Goal: Complete application form: Complete application form

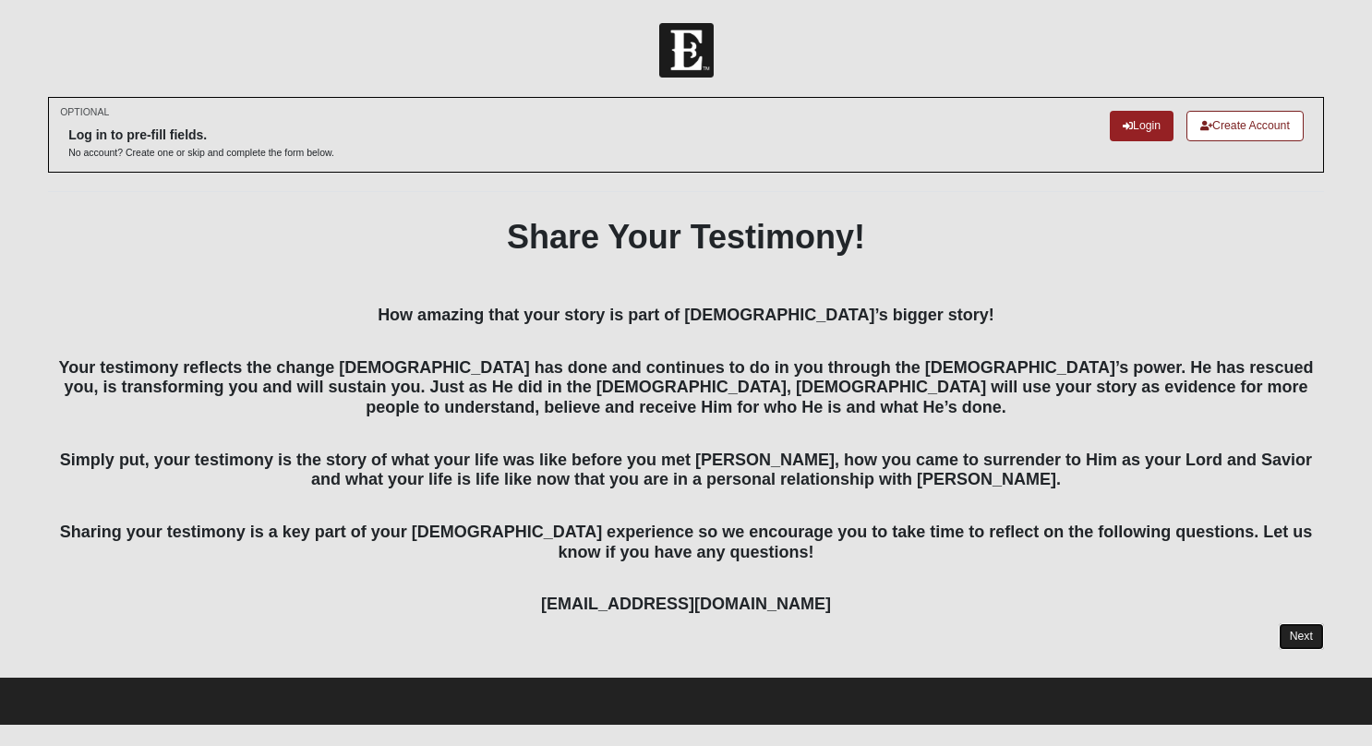
click at [1286, 628] on link "Next" at bounding box center [1300, 636] width 45 height 27
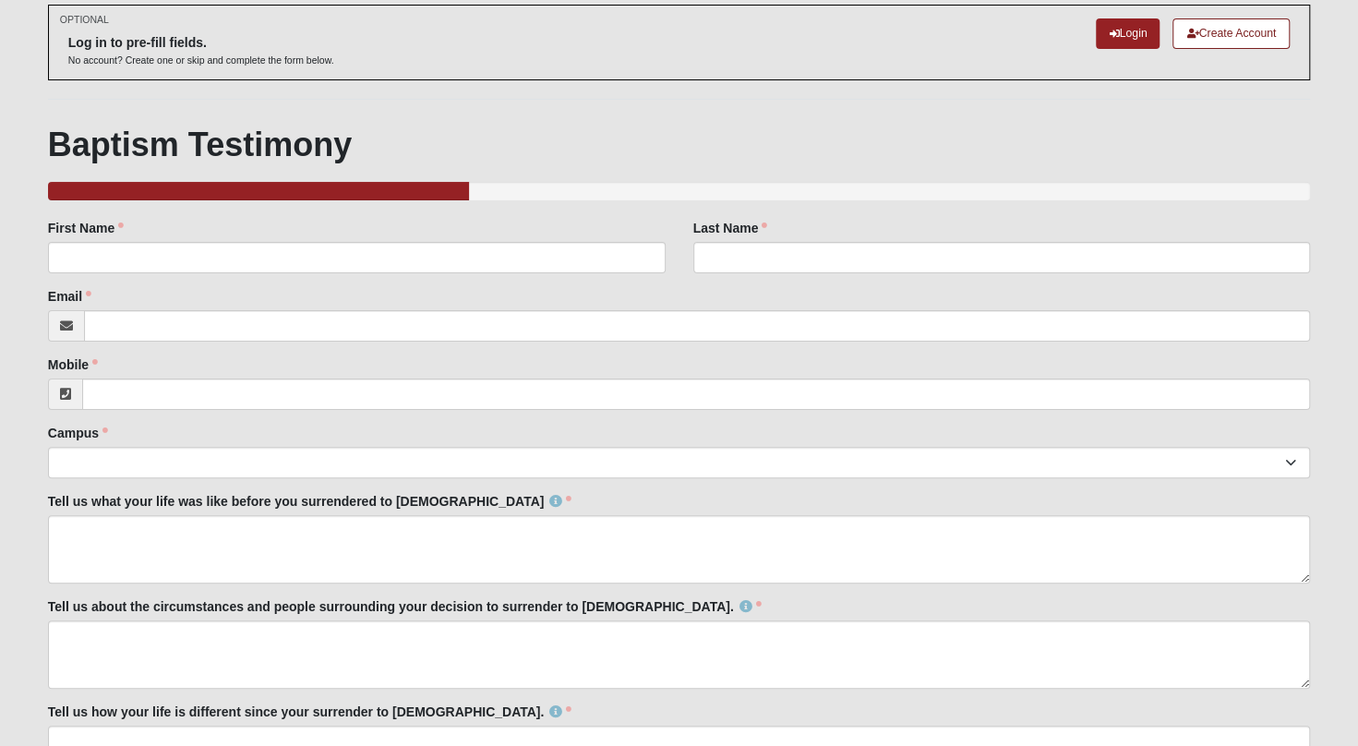
scroll to position [185, 0]
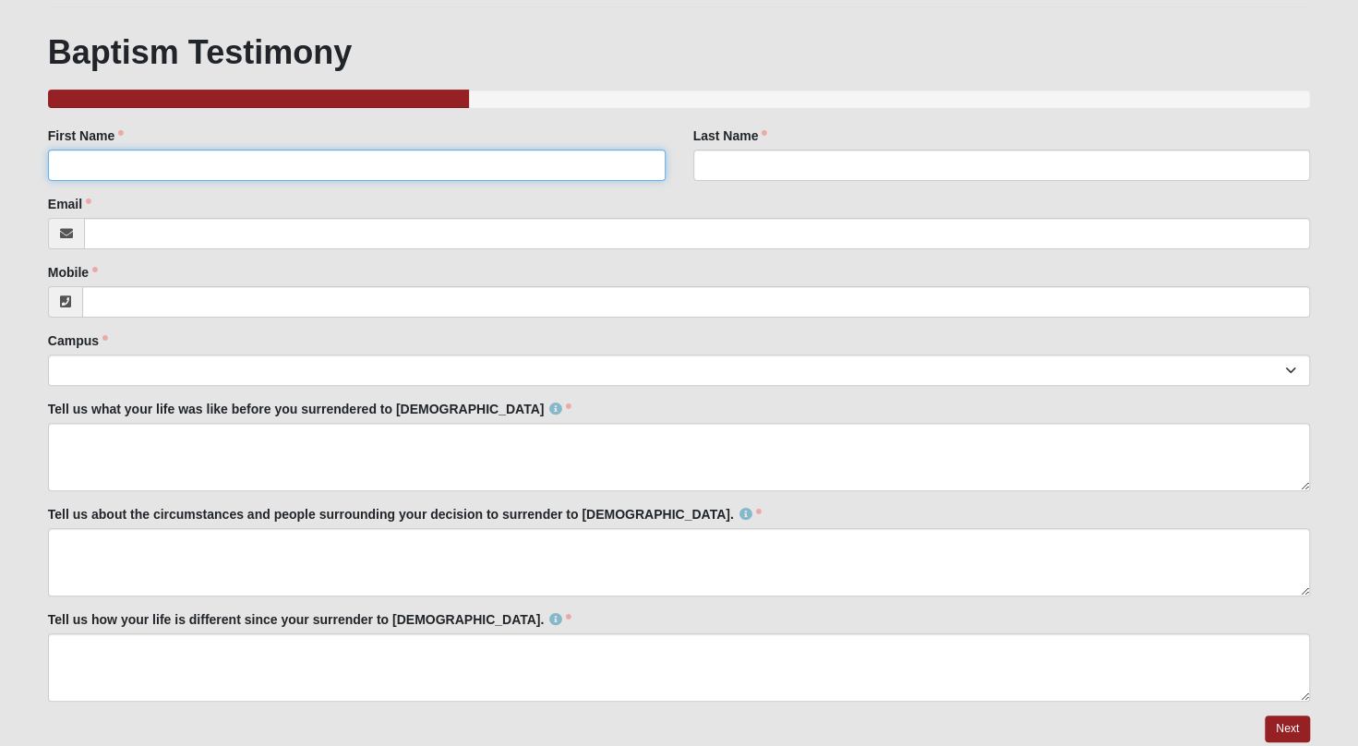
click at [261, 161] on input "First Name" at bounding box center [357, 165] width 618 height 31
type input "[PERSON_NAME]"
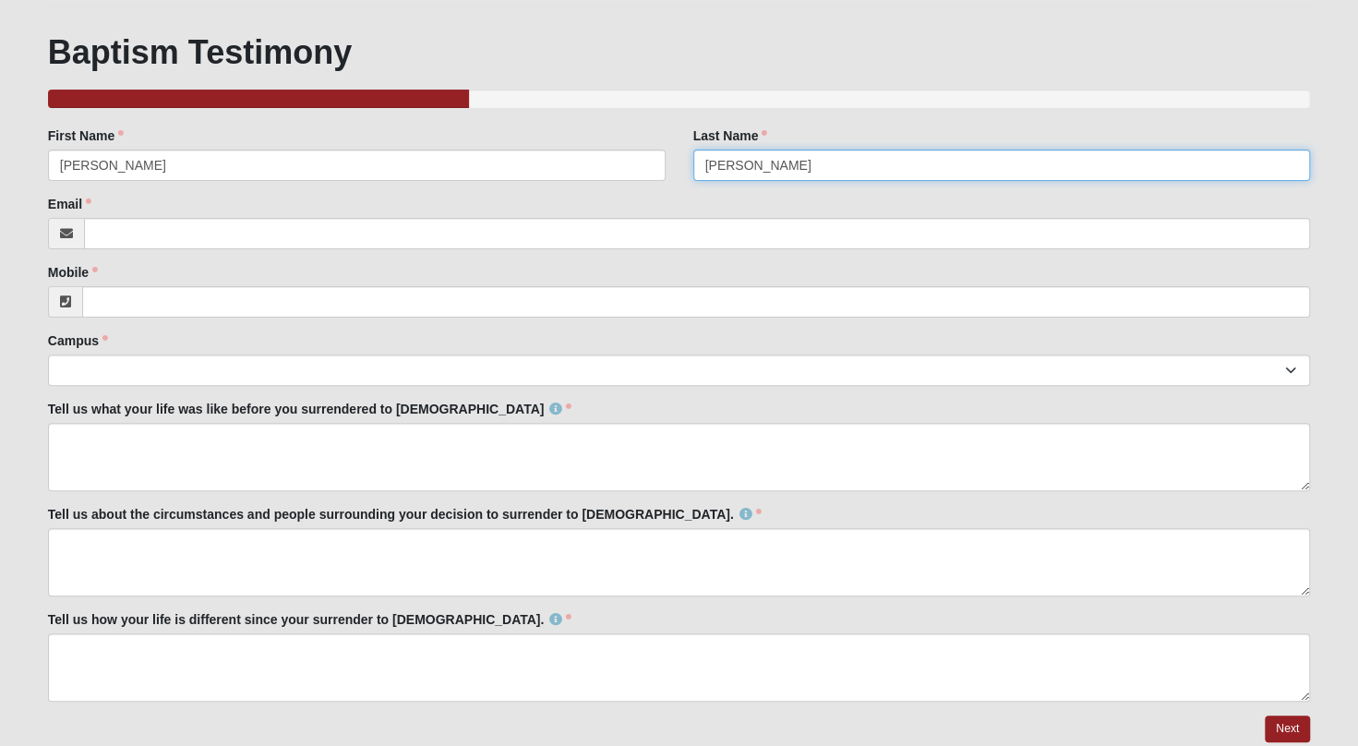
type input "[PERSON_NAME]"
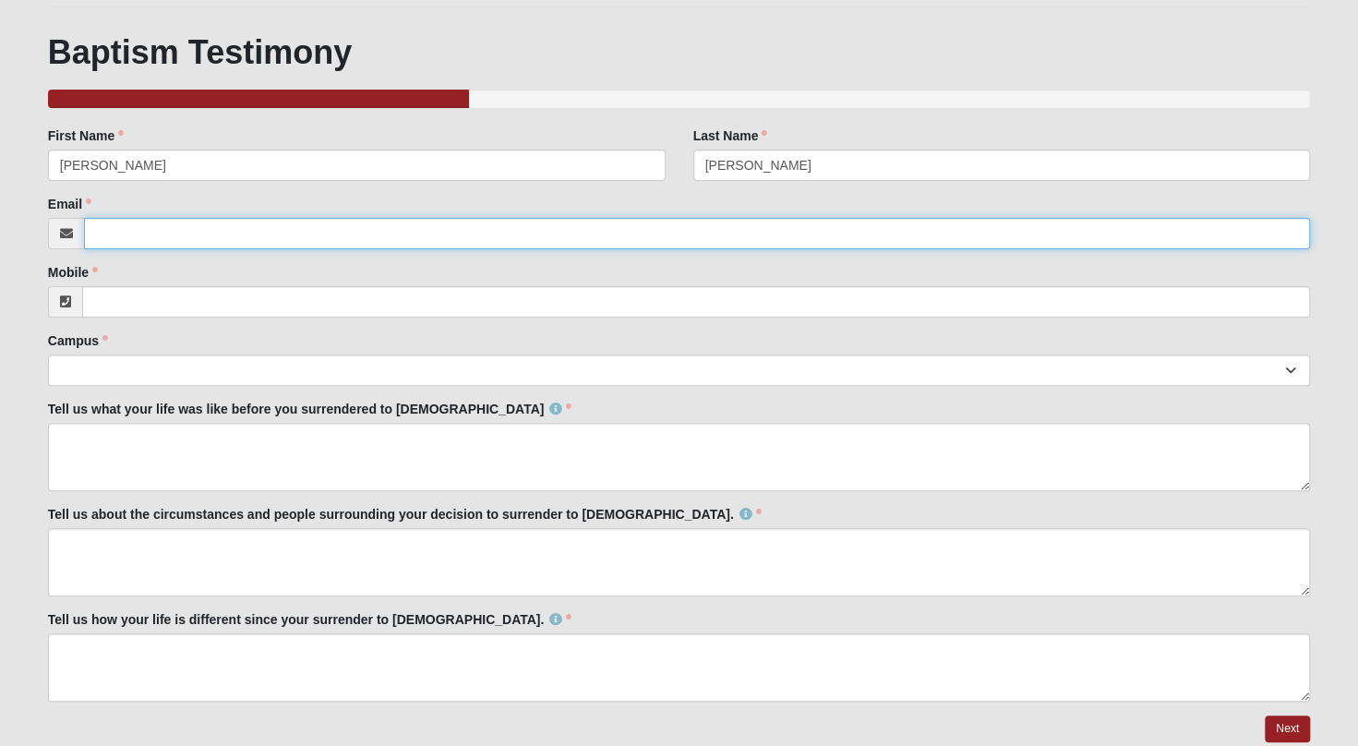
click at [132, 236] on input "Email" at bounding box center [697, 233] width 1226 height 31
type input "[EMAIL_ADDRESS][DOMAIN_NAME]"
type input "[PHONE_NUMBER]"
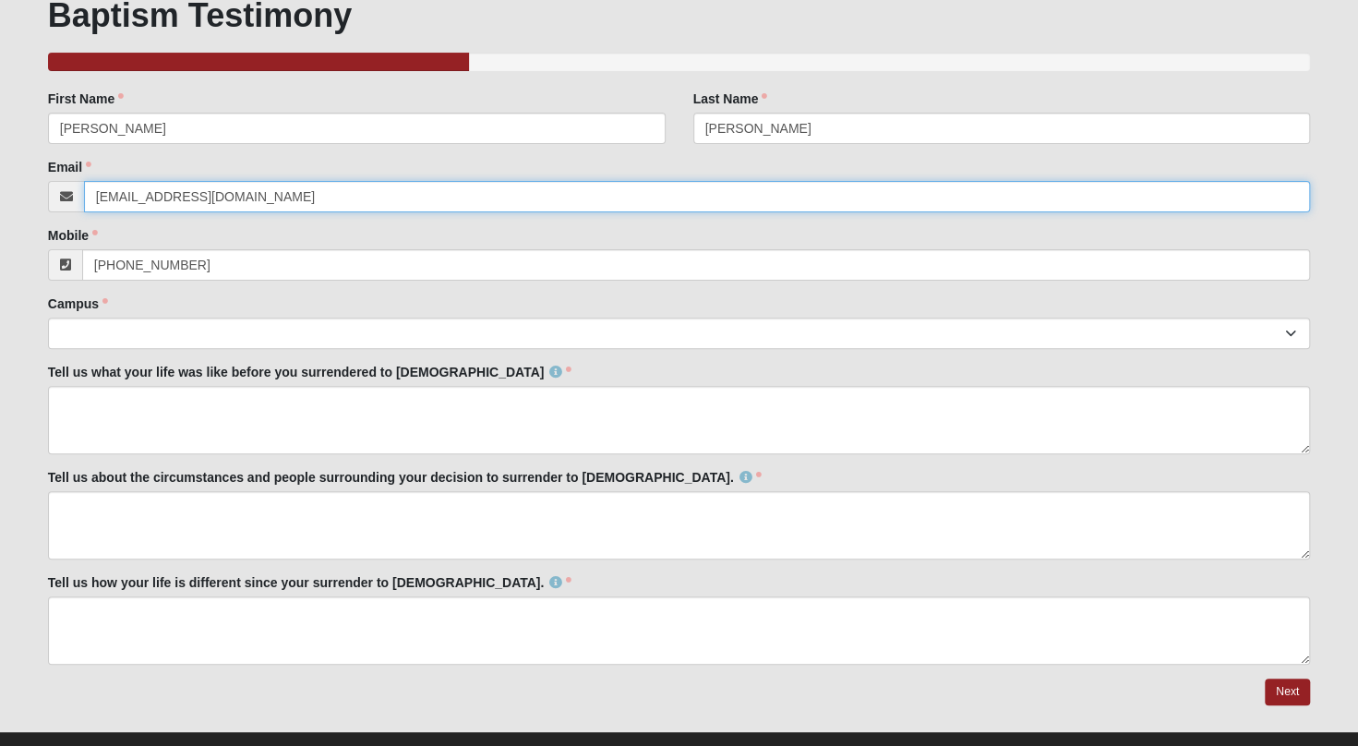
scroll to position [252, 0]
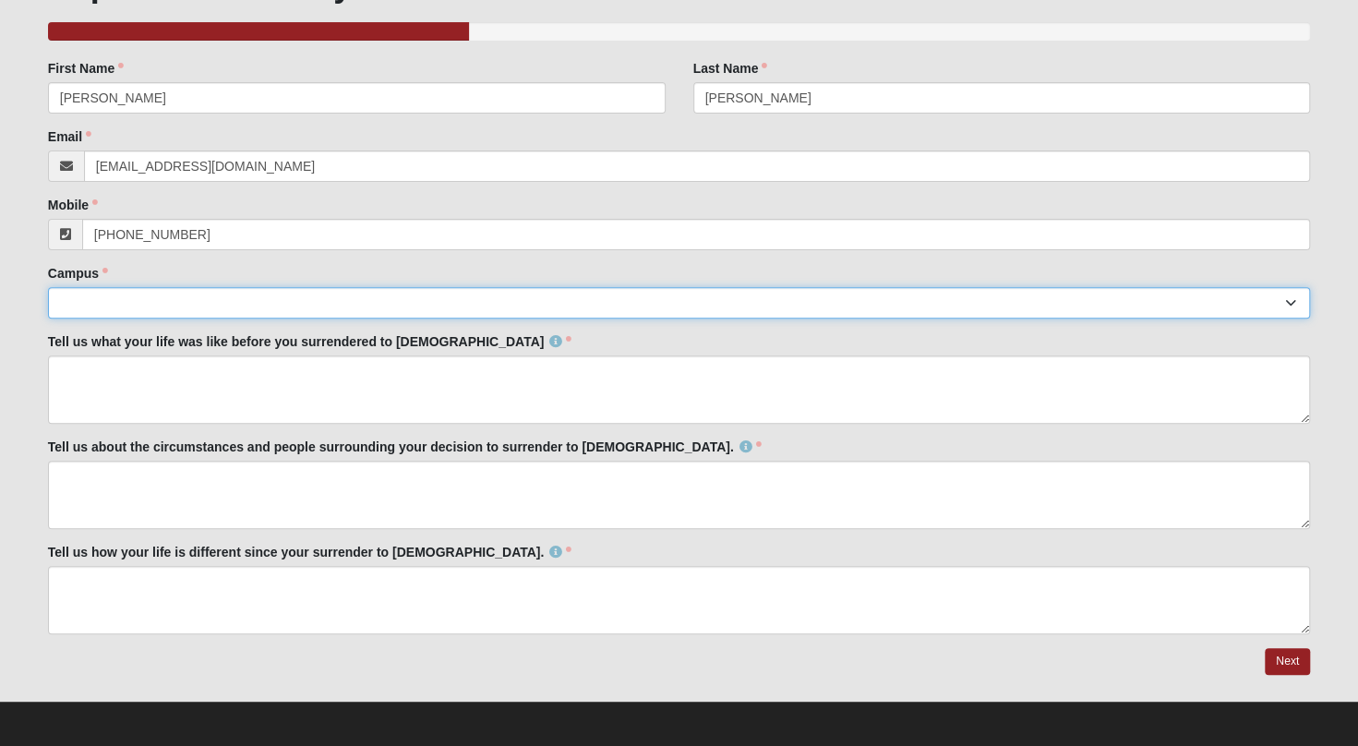
click at [213, 299] on select "Arlington Baymeadows Eleven22 Online [PERSON_NAME][GEOGRAPHIC_DATA] Jesup [GEOG…" at bounding box center [679, 302] width 1262 height 31
select select "15"
click at [48, 287] on select "Arlington Baymeadows Eleven22 Online [PERSON_NAME][GEOGRAPHIC_DATA] Jesup [GEOG…" at bounding box center [679, 302] width 1262 height 31
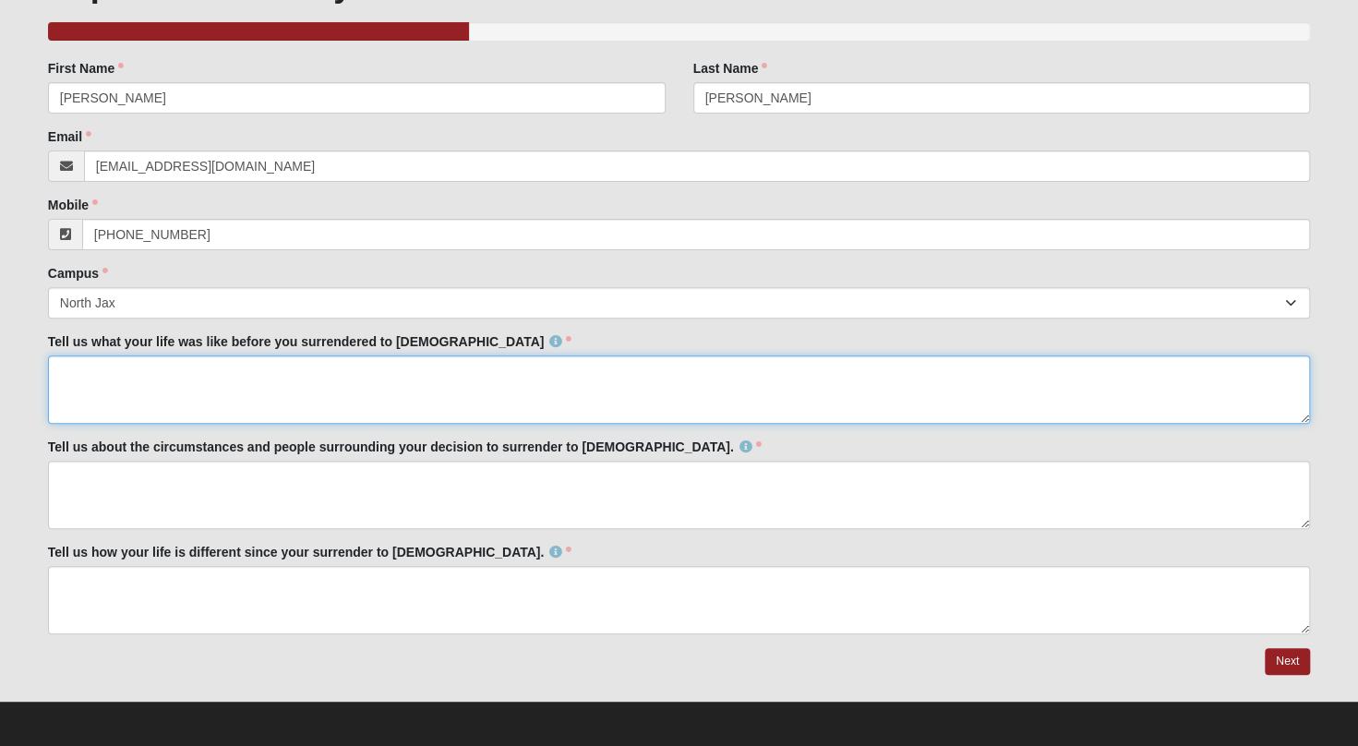
click at [155, 384] on textarea "Tell us what your life was like before you surrendered to [DEMOGRAPHIC_DATA]" at bounding box center [679, 389] width 1262 height 68
type textarea "I was going through the motions of life, working a job I hated, battling addict…"
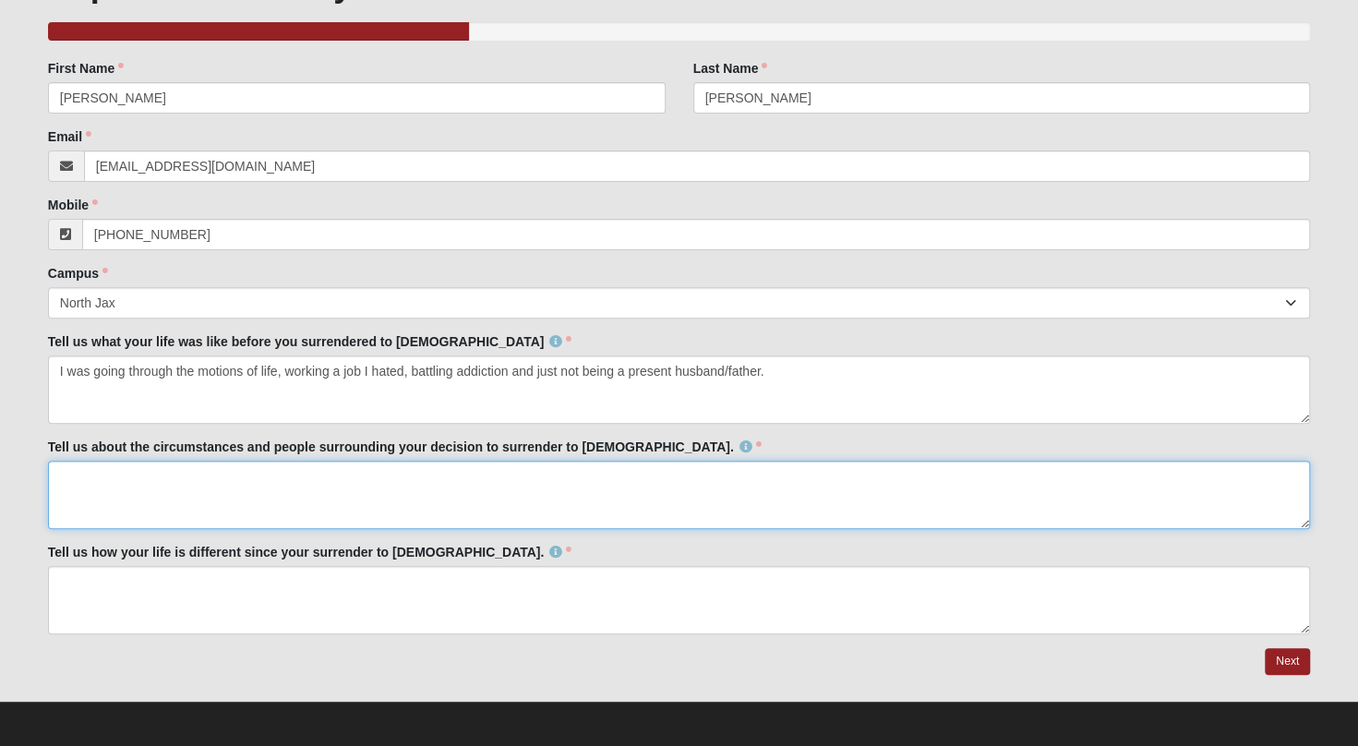
click at [480, 473] on textarea "Tell us about the circumstances and people surrounding your decision to surrend…" at bounding box center [679, 495] width 1262 height 68
type textarea "W"
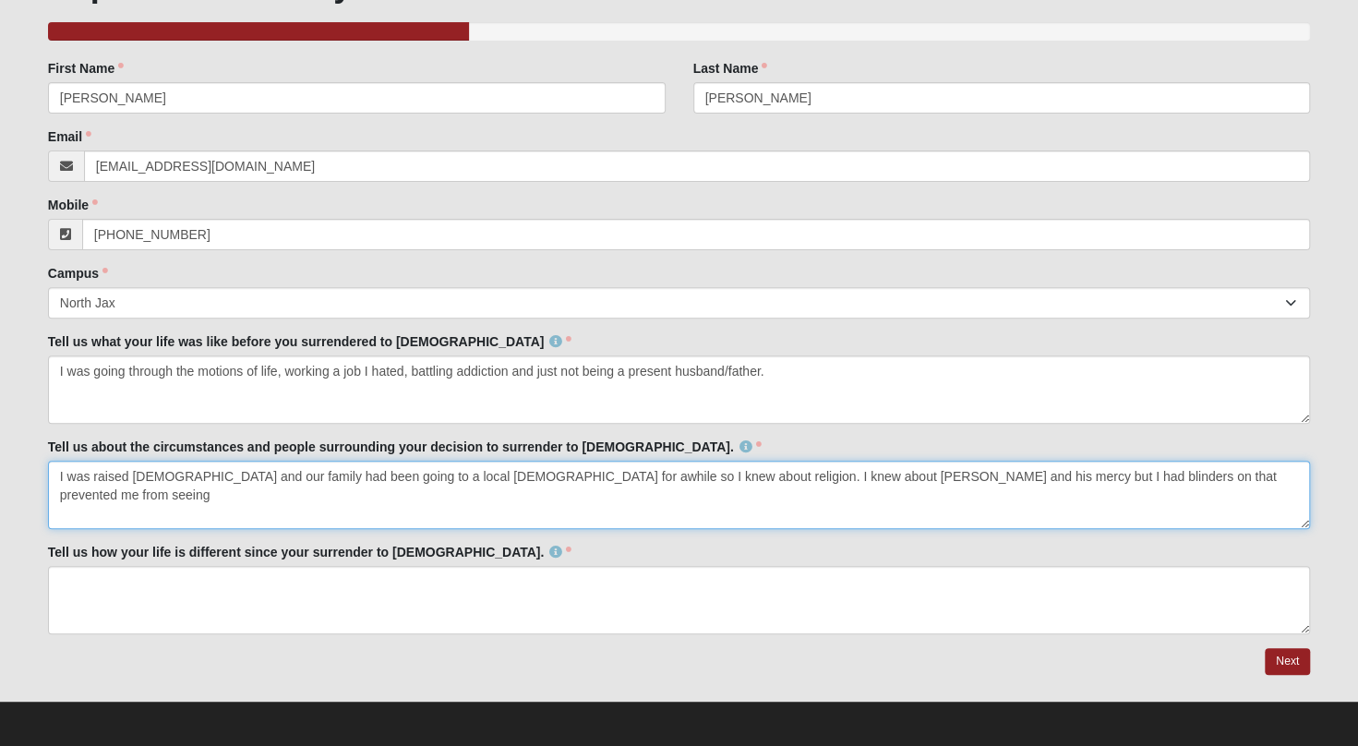
click at [1062, 474] on textarea "I was raised [DEMOGRAPHIC_DATA] and our family had been going to a local [DEMOG…" at bounding box center [679, 495] width 1262 height 68
click at [1194, 473] on textarea "I was raised [DEMOGRAPHIC_DATA] and our family had been going to a local [DEMOG…" at bounding box center [679, 495] width 1262 height 68
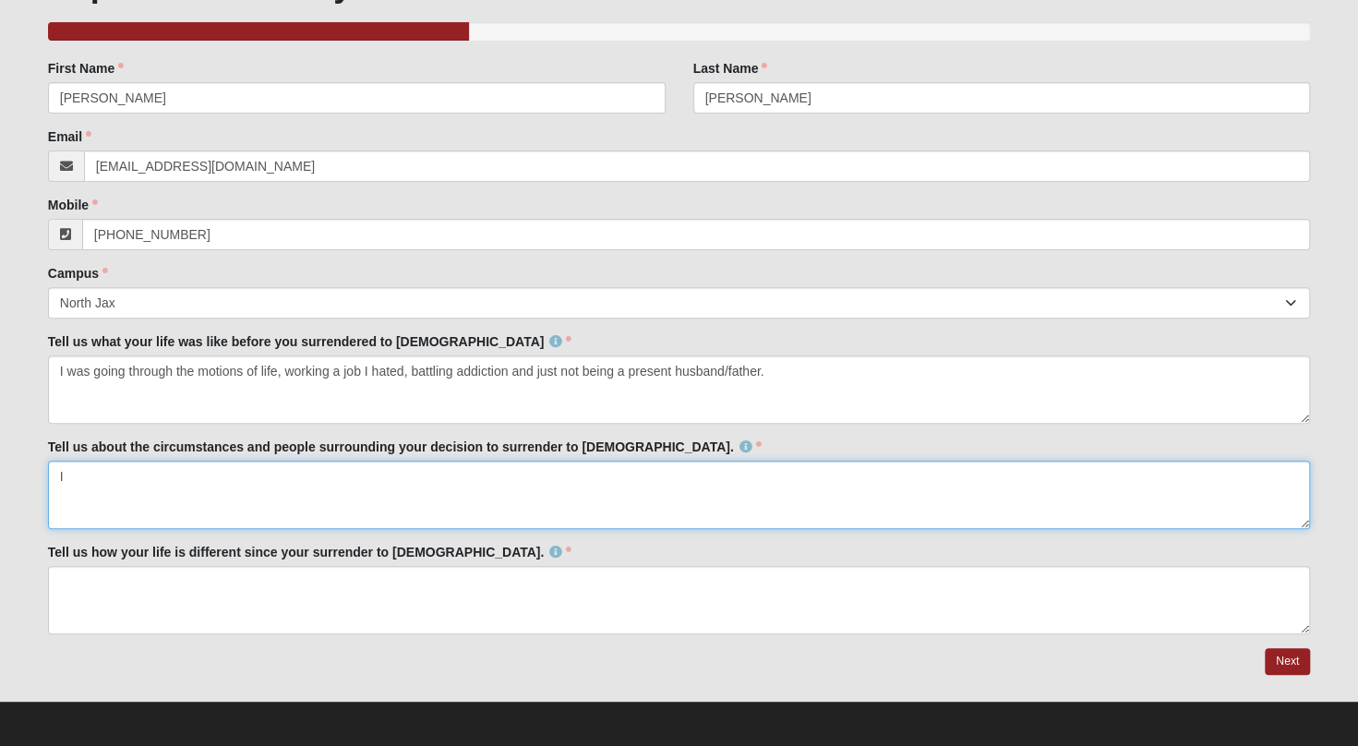
type textarea "I"
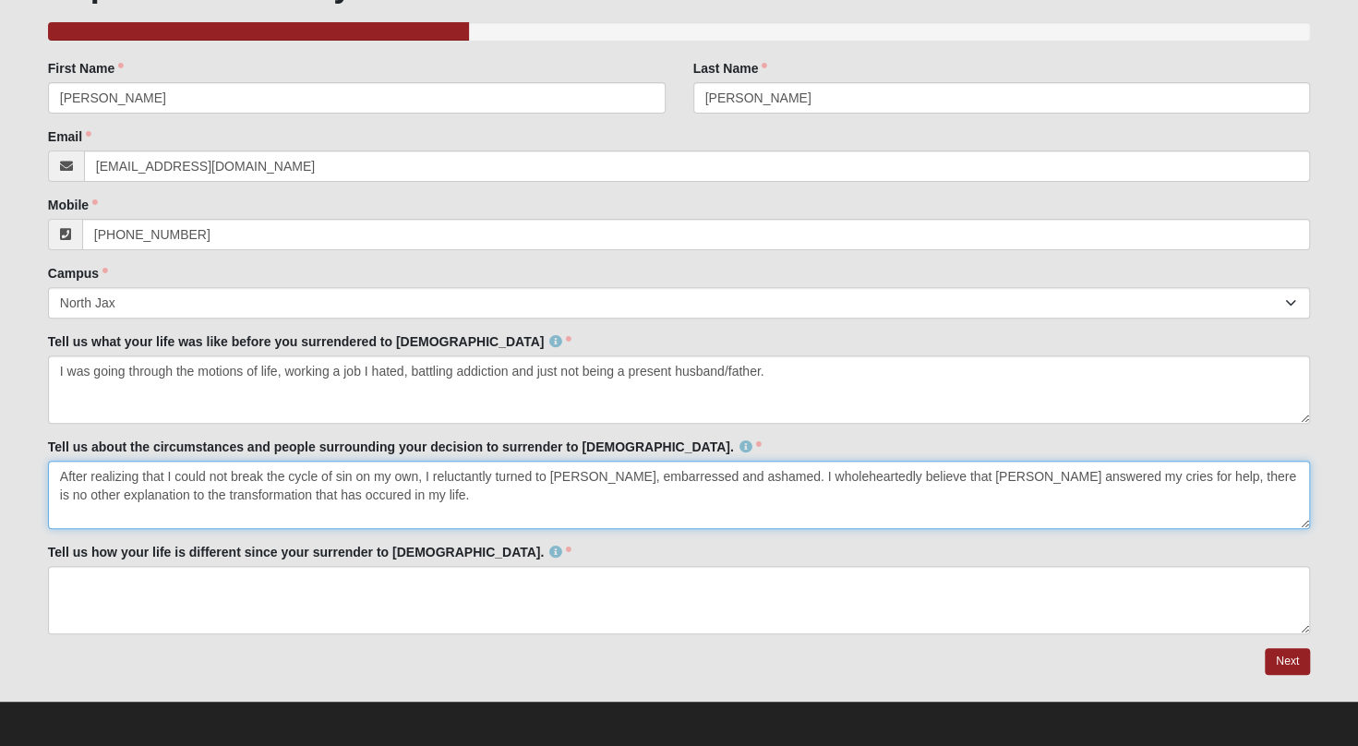
type textarea "After realizing that I could not break the cycle of sin on my own, I reluctantl…"
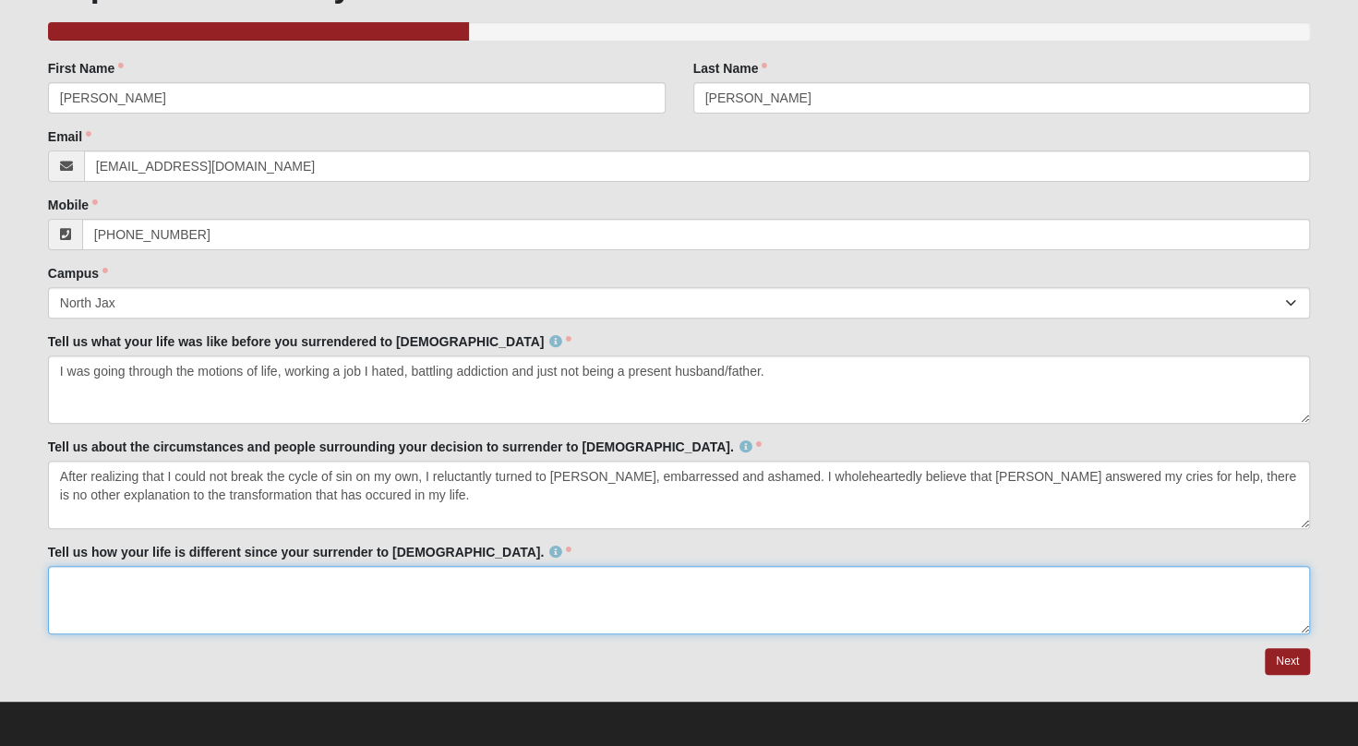
click at [336, 583] on textarea "Tell us how your life is different since your surrender to [DEMOGRAPHIC_DATA]." at bounding box center [679, 600] width 1262 height 68
click at [183, 580] on textarea "I have broke the cycle of addiction," at bounding box center [679, 600] width 1262 height 68
click at [280, 585] on textarea "I have broke the chains of addiction," at bounding box center [679, 600] width 1262 height 68
type textarea "I have broke the chains of addiction, removed the toxic work environment, I hav…"
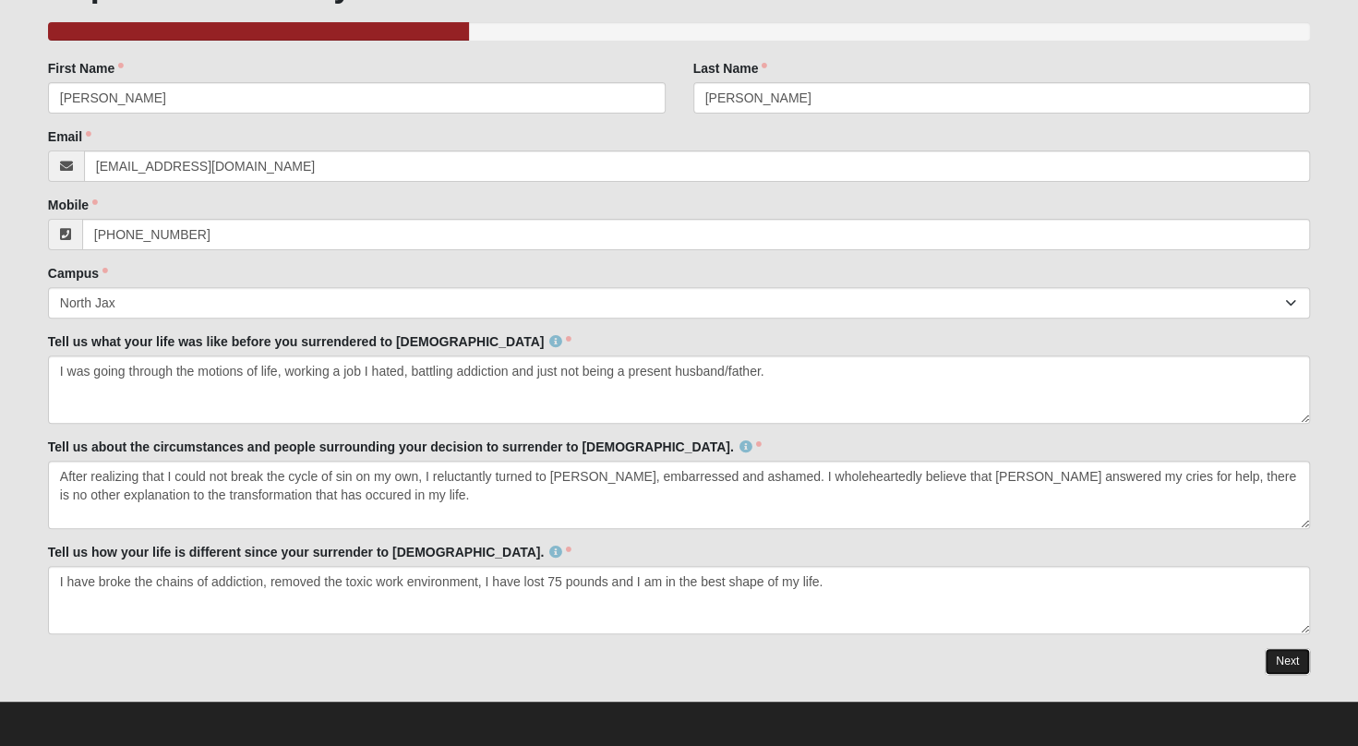
click at [1279, 661] on link "Next" at bounding box center [1287, 661] width 45 height 27
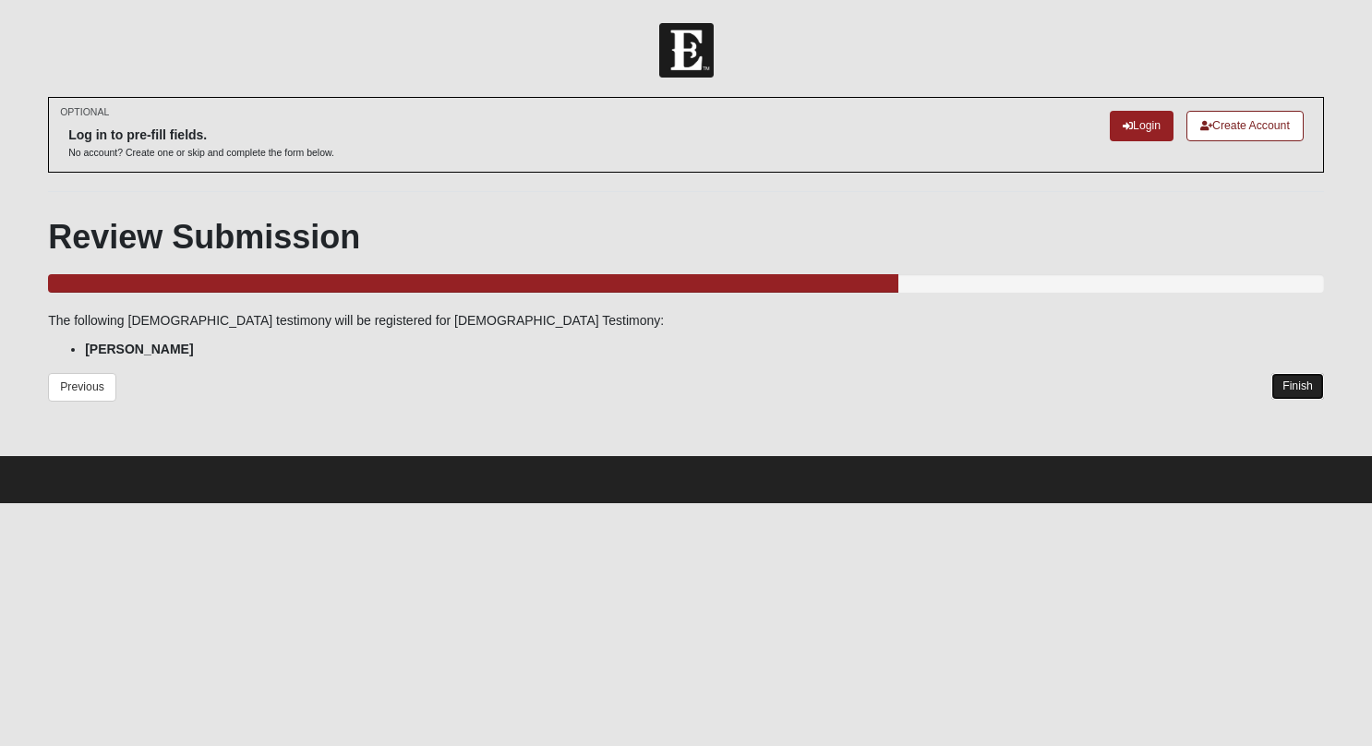
click at [1310, 384] on link "Finish" at bounding box center [1297, 386] width 53 height 27
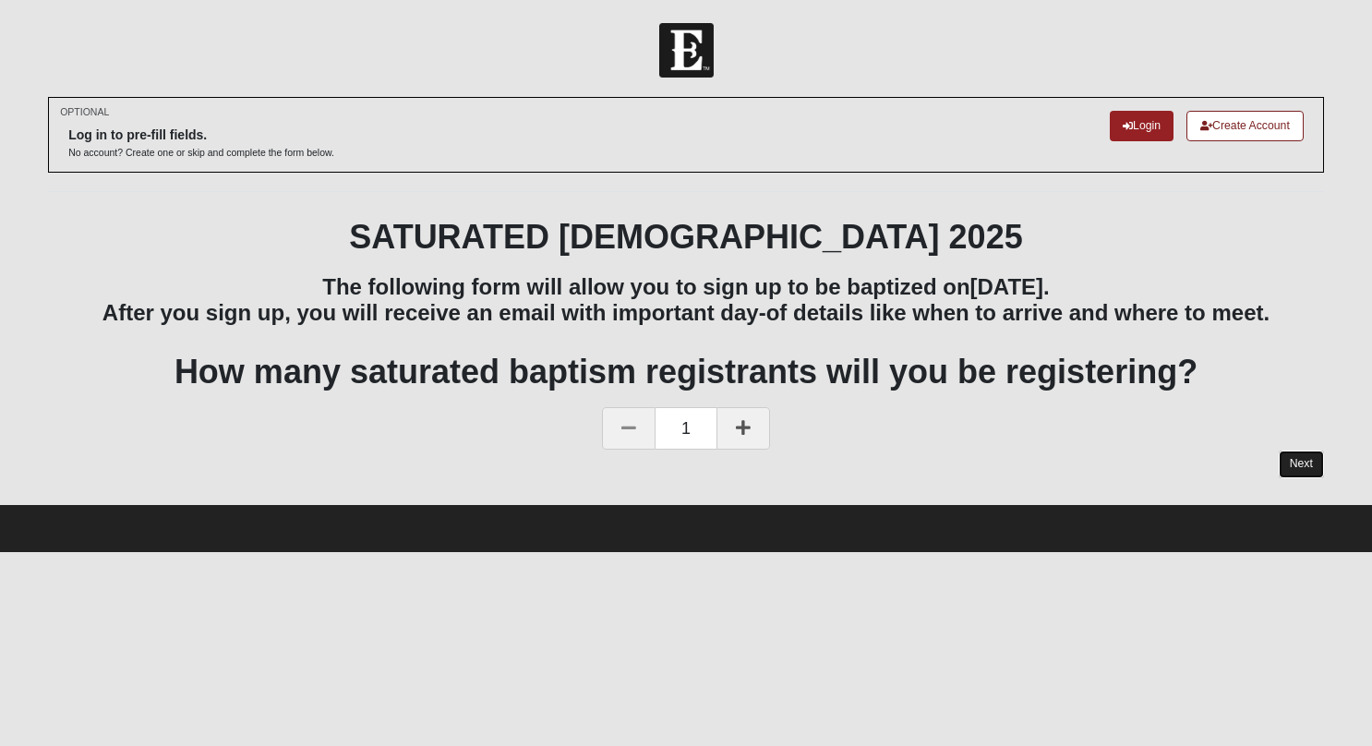
click at [1305, 469] on link "Next" at bounding box center [1300, 463] width 45 height 27
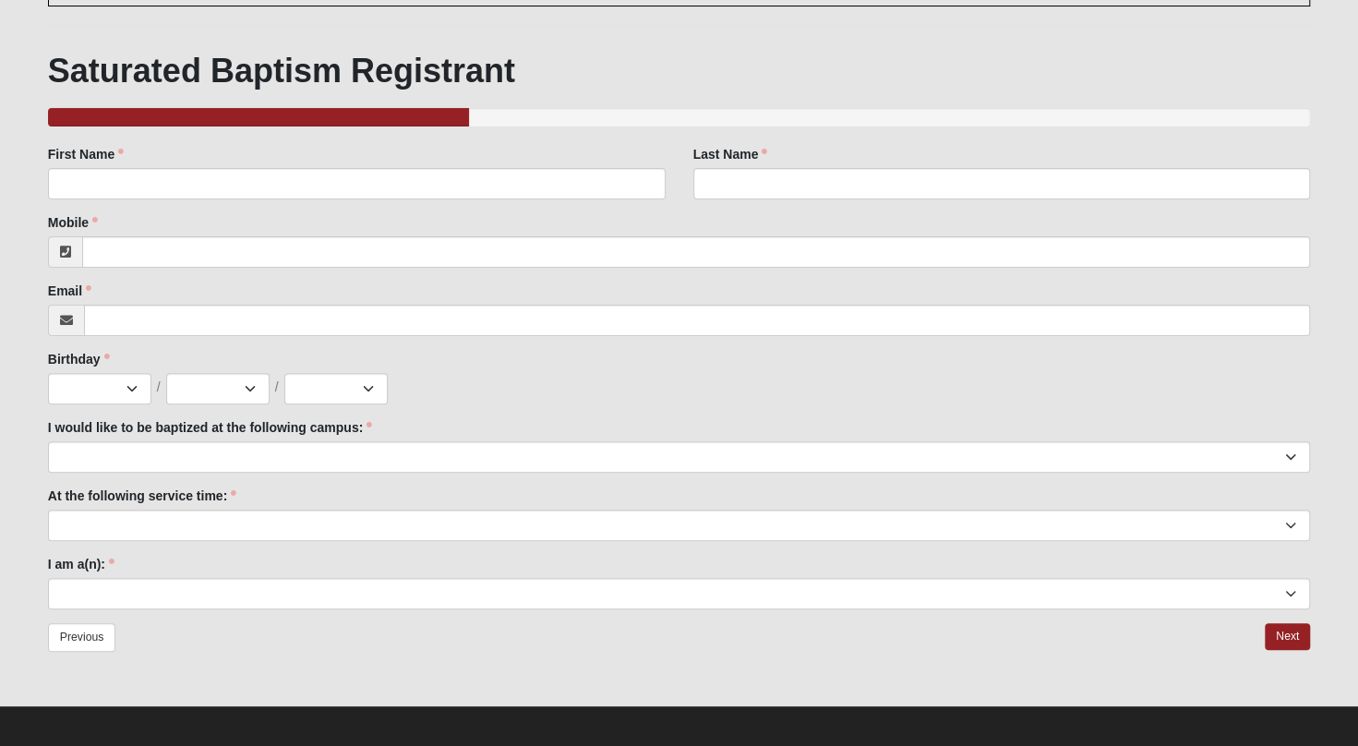
scroll to position [172, 0]
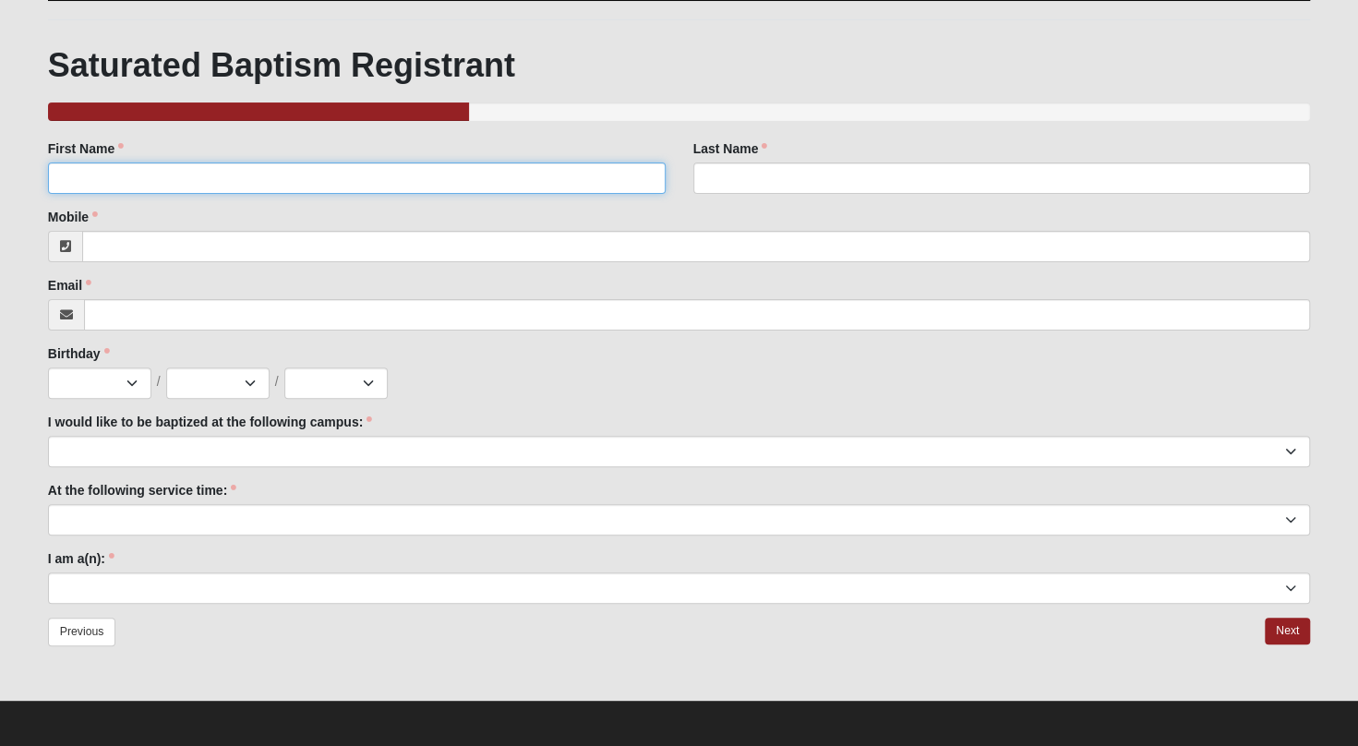
click at [229, 175] on input "First Name" at bounding box center [357, 177] width 618 height 31
type input "Daniel"
type input "[PERSON_NAME]"
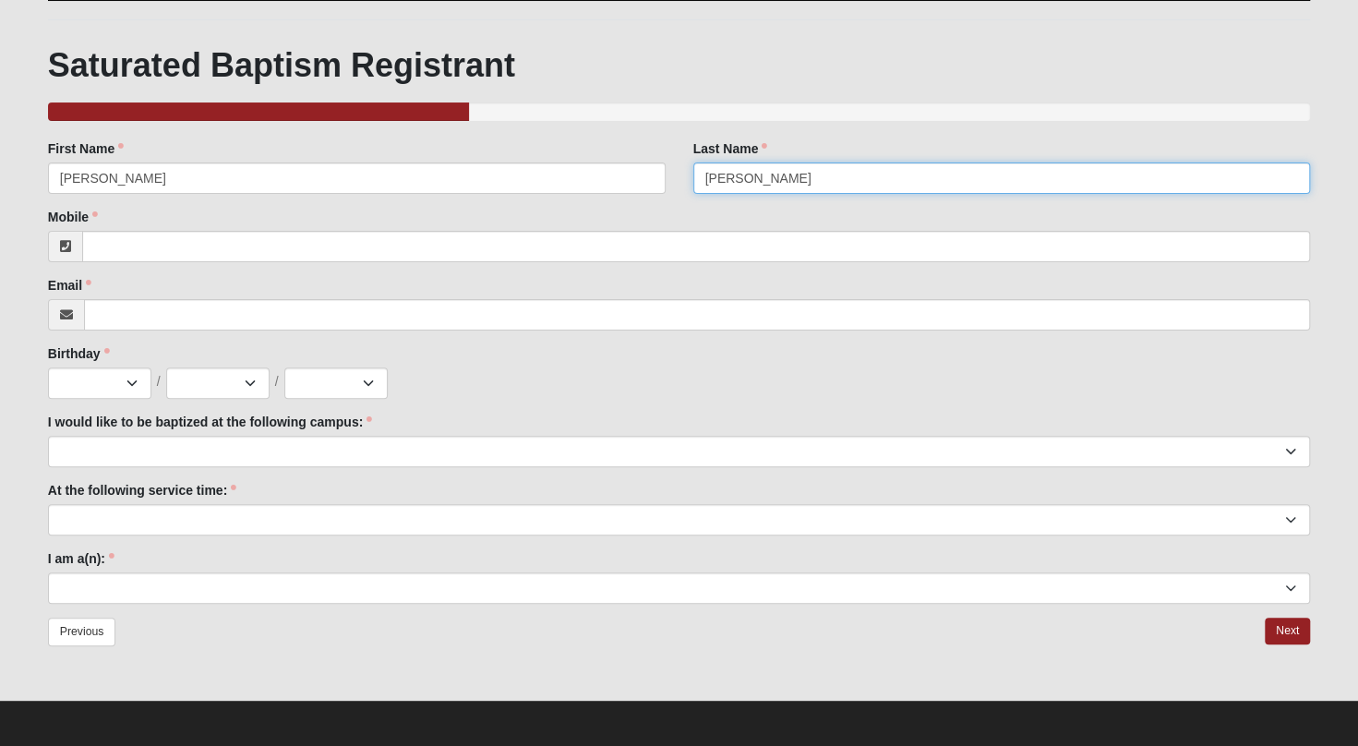
type input "3048885151"
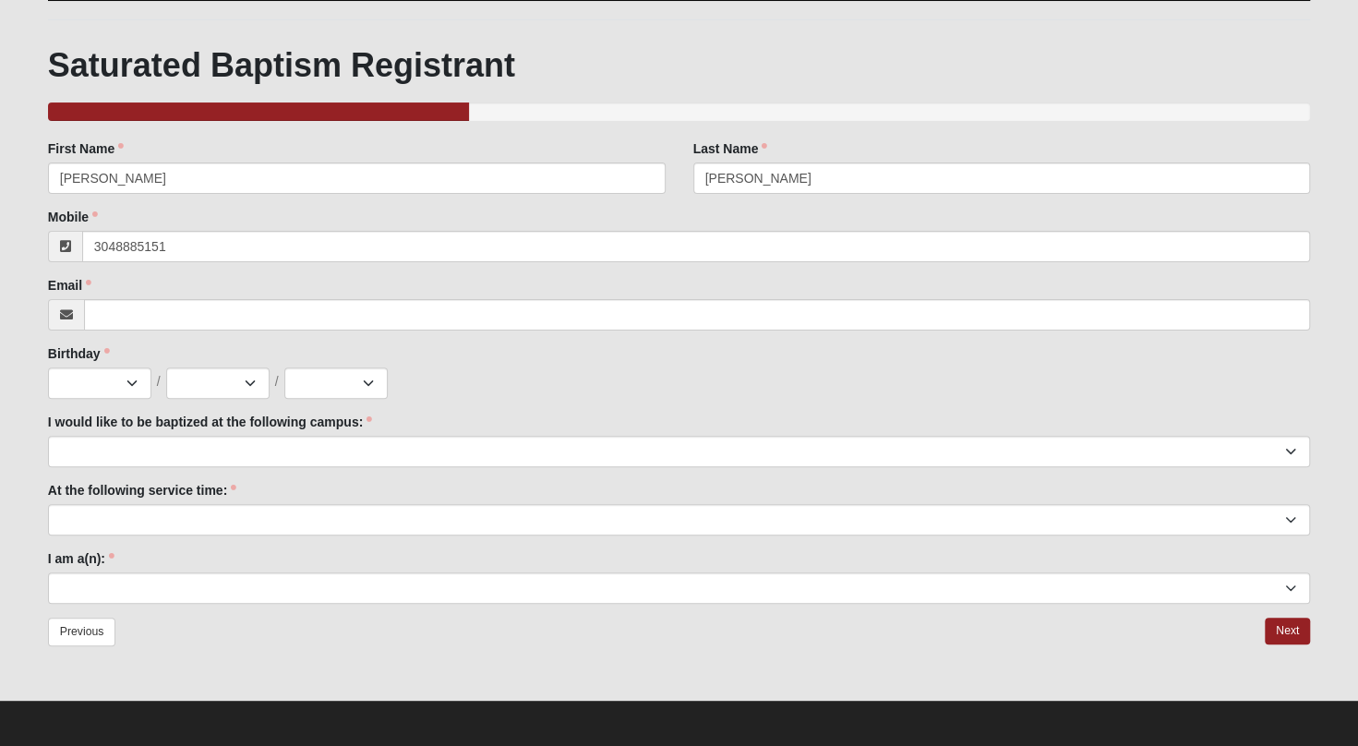
type input "[EMAIL_ADDRESS][DOMAIN_NAME]"
select select "1"
select select "18"
select select "1980"
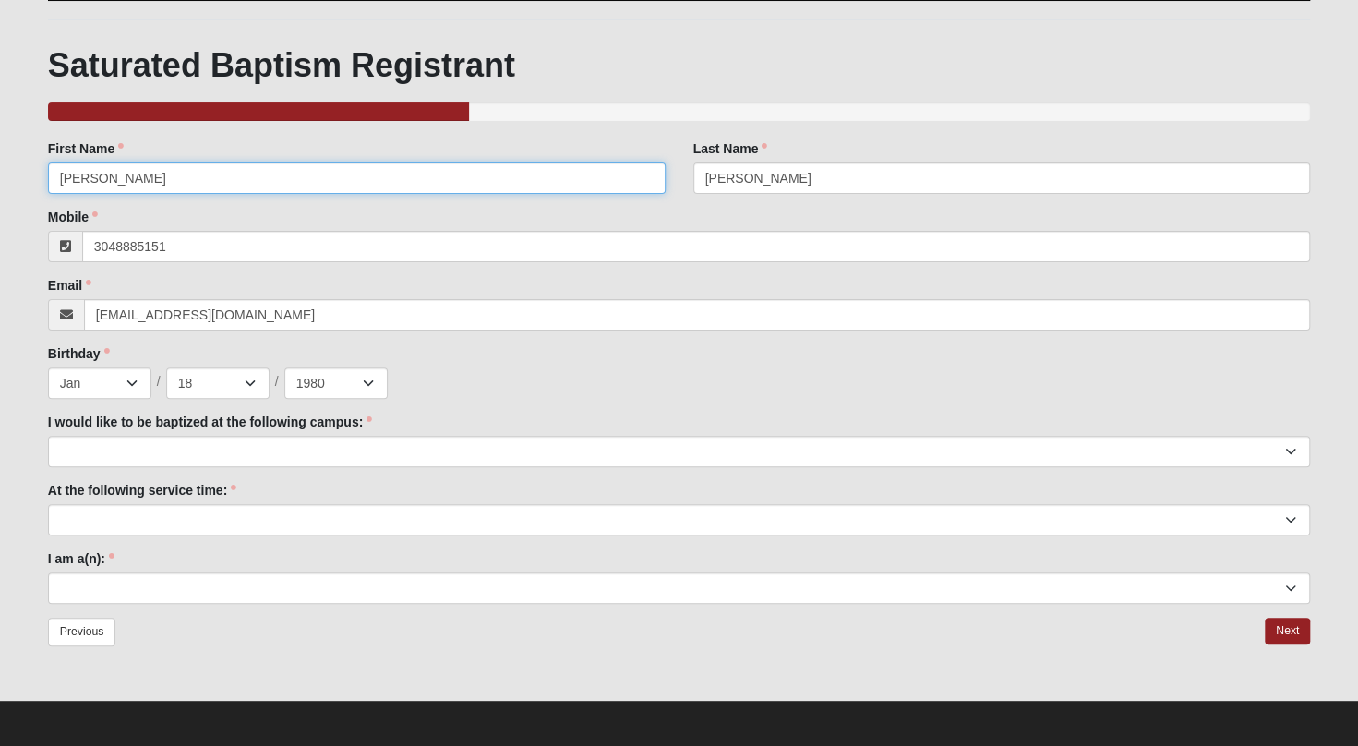
type input "[PHONE_NUMBER]"
type input "[PERSON_NAME]"
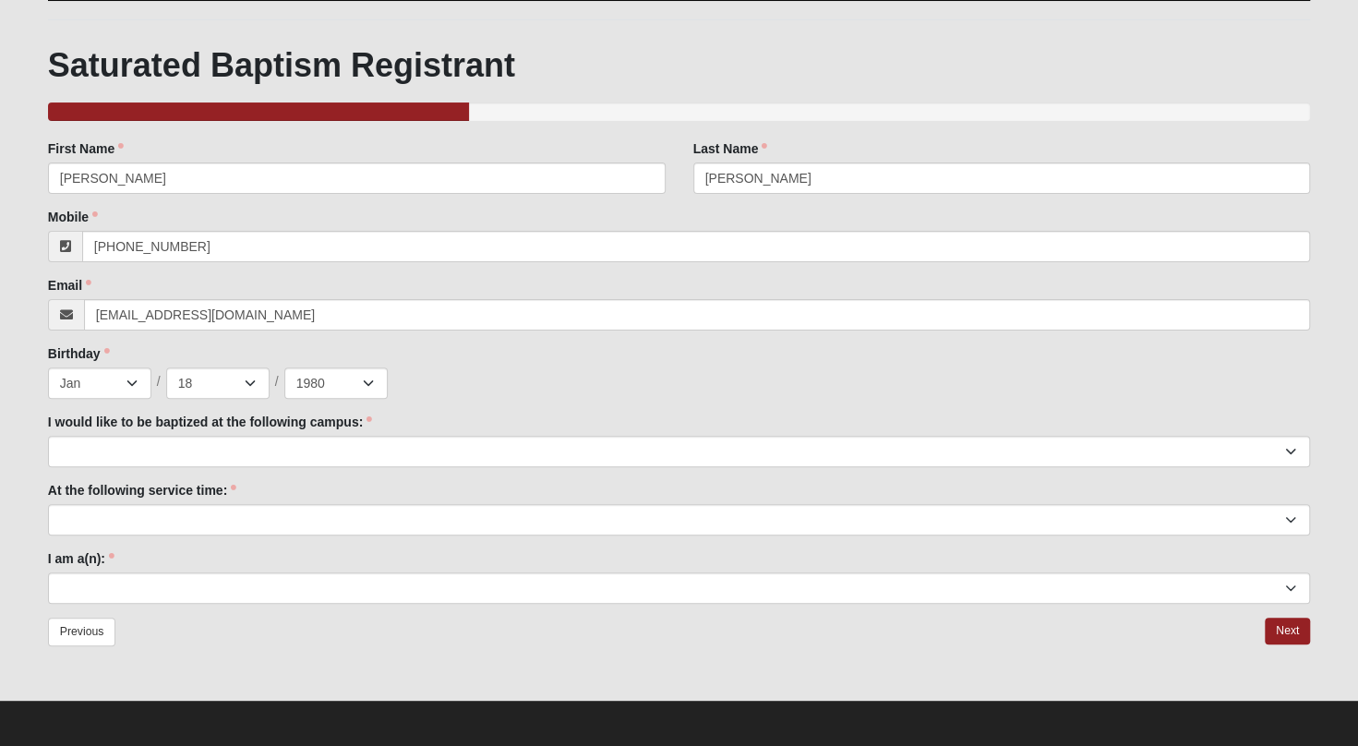
click at [552, 210] on div "Mobile (304) 888-5151 Mobile is required." at bounding box center [679, 235] width 1262 height 54
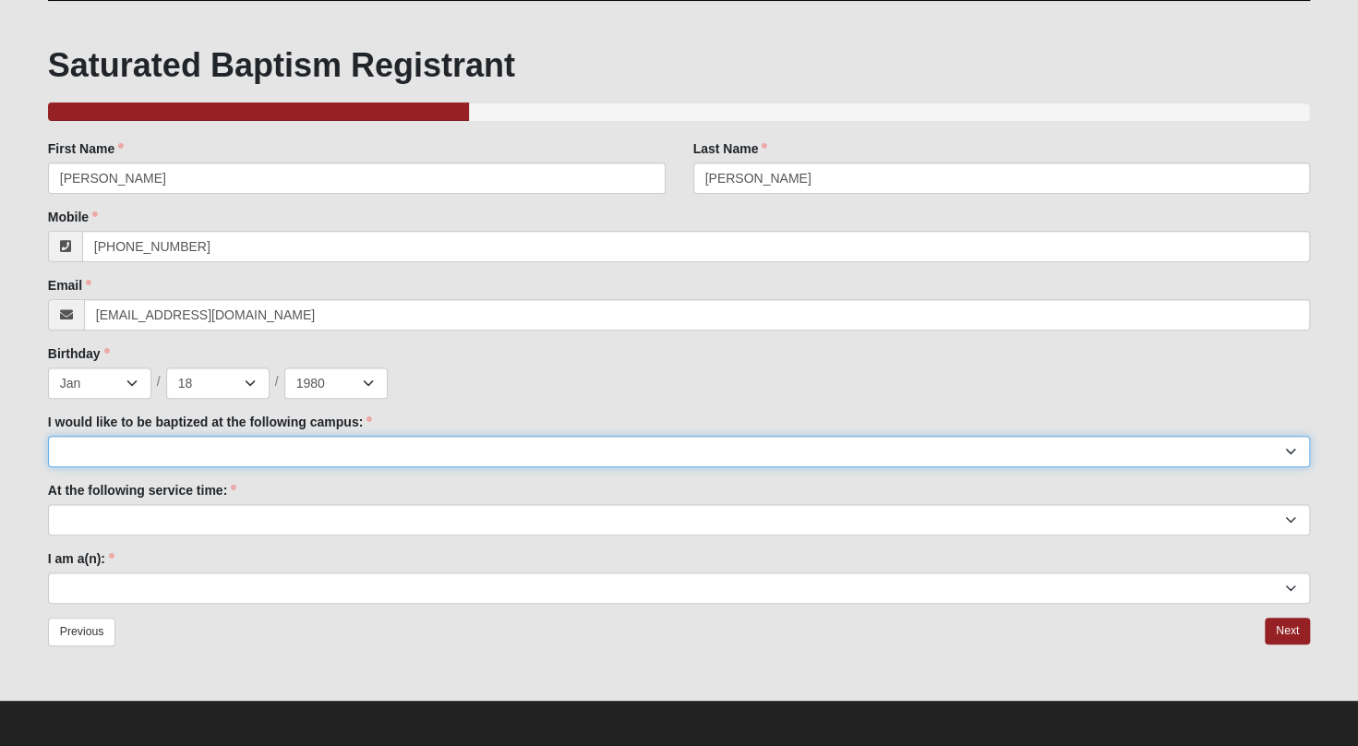
click at [1279, 445] on select "Arlington Baymeadows Fleming Island Jesup Mandarin North Jax Orange Park Palatk…" at bounding box center [679, 451] width 1262 height 31
select select "15"
click at [48, 436] on select "Arlington Baymeadows Fleming Island Jesup Mandarin North Jax Orange Park Palatk…" at bounding box center [679, 451] width 1262 height 31
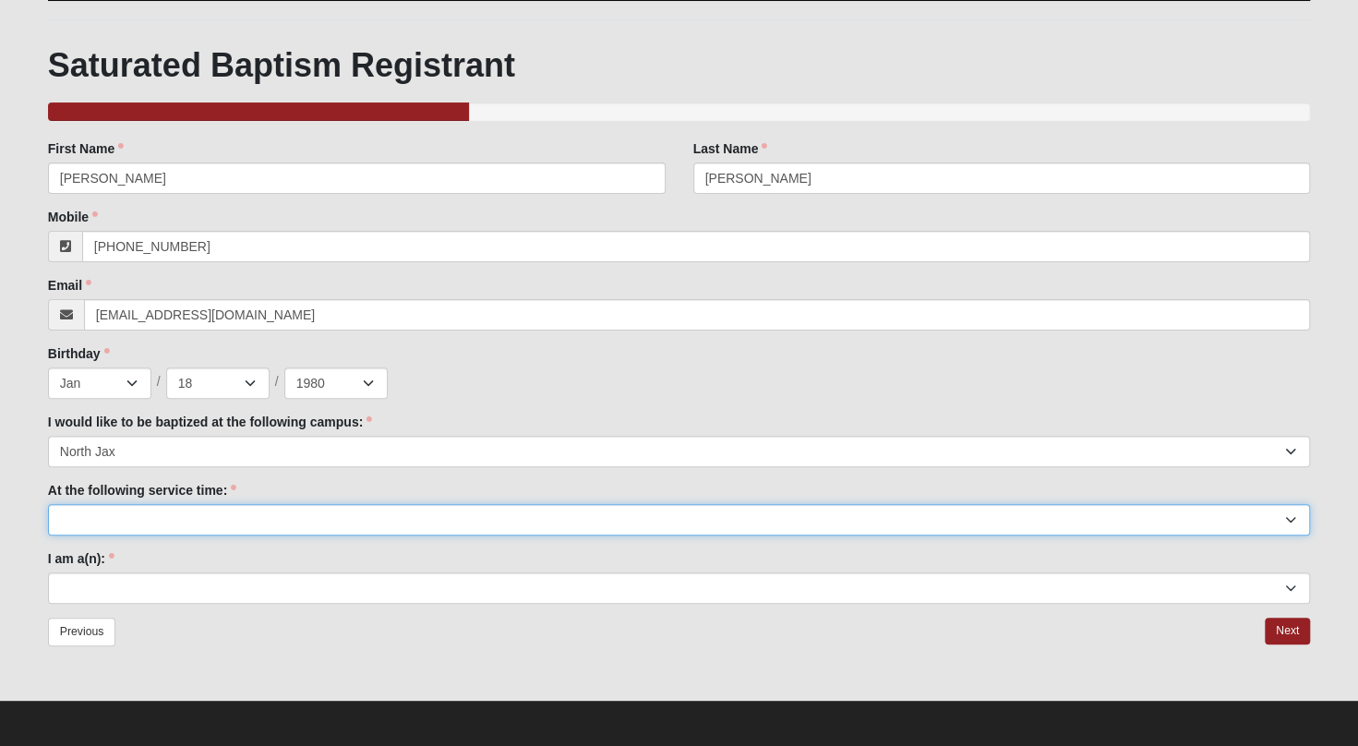
click at [1281, 517] on select "9:00am 11:22am 4:22pm (San Pablo and Fleming Island Only)" at bounding box center [679, 519] width 1262 height 31
select select "11:22am"
click at [48, 504] on select "9:00am 11:22am 4:22pm (San Pablo and Fleming Island Only)" at bounding box center [679, 519] width 1262 height 31
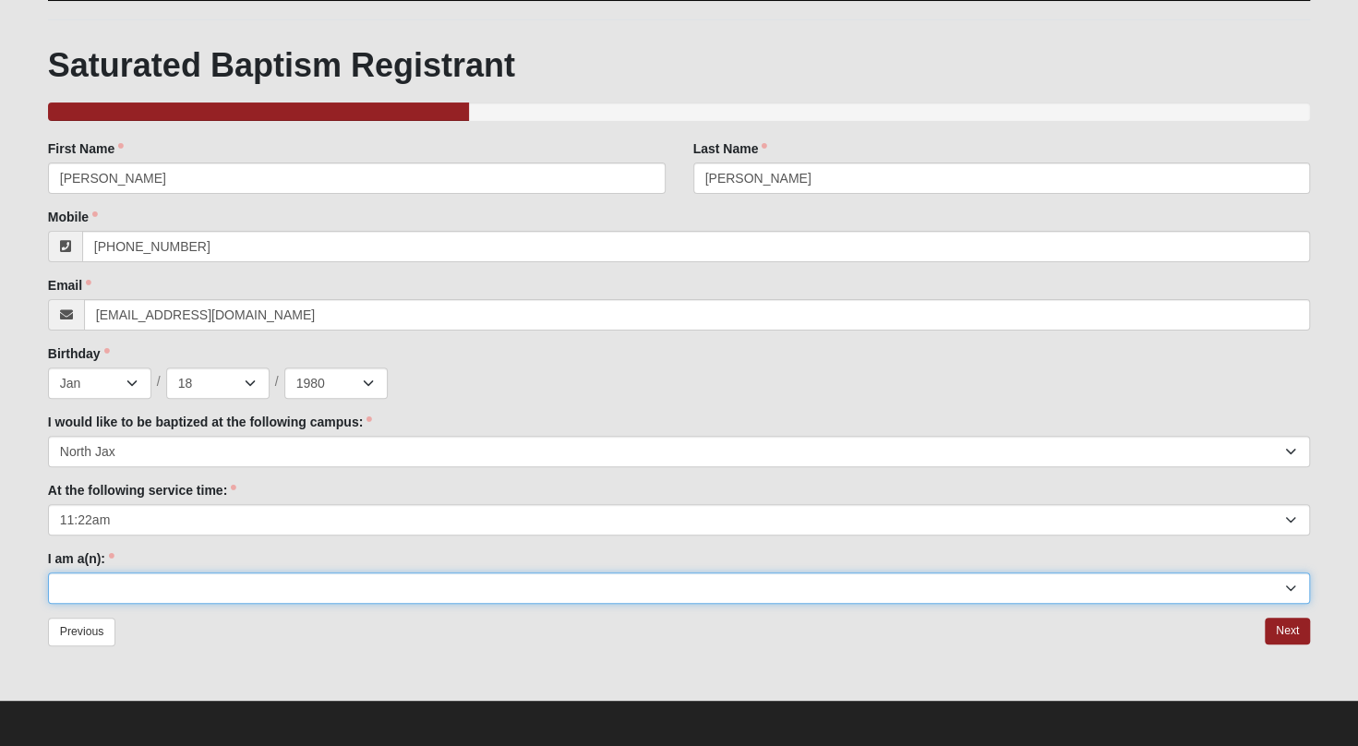
click at [1284, 585] on select "Adult (25+) Young Adult (18-25) High School Student (8-12th Grade) Middle Schoo…" at bounding box center [679, 587] width 1262 height 31
select select "Adult (25+)"
click at [48, 572] on select "Adult (25+) Young Adult (18-25) High School Student (8-12th Grade) Middle Schoo…" at bounding box center [679, 587] width 1262 height 31
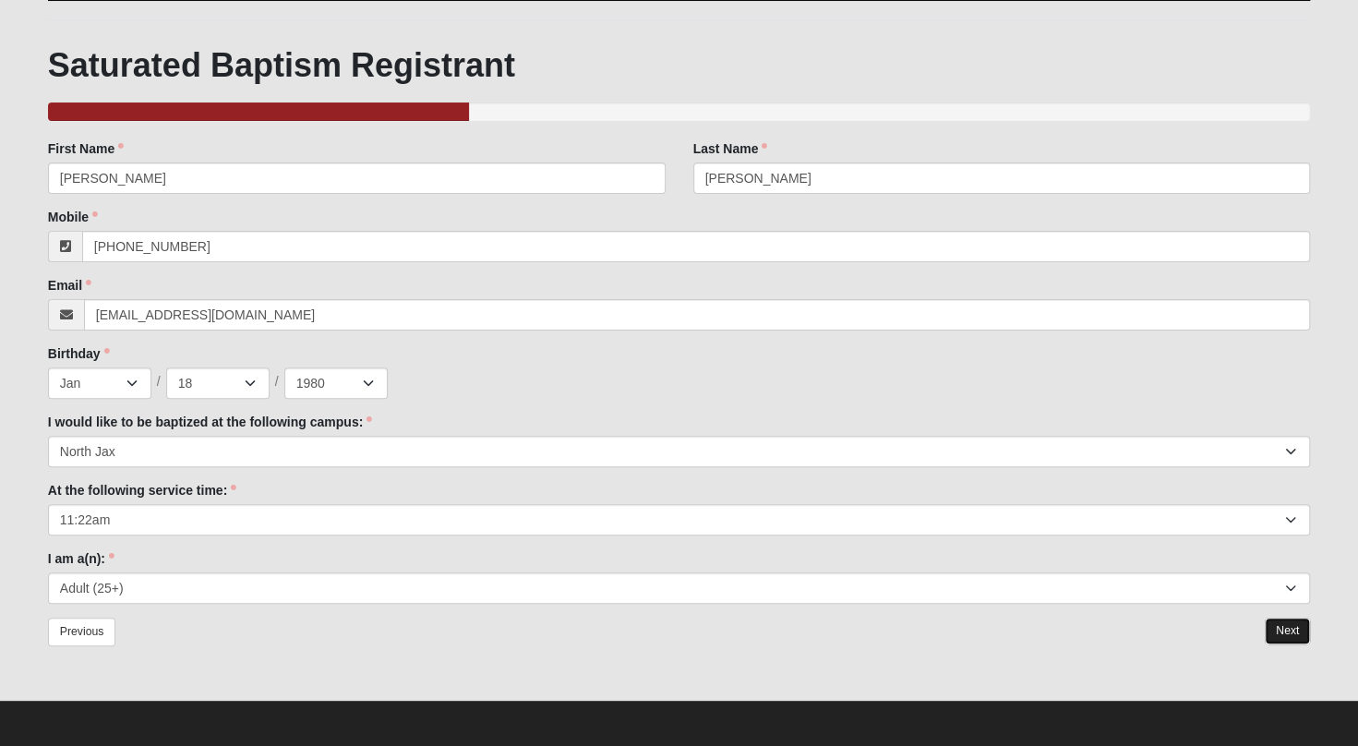
click at [1296, 626] on link "Next" at bounding box center [1287, 631] width 45 height 27
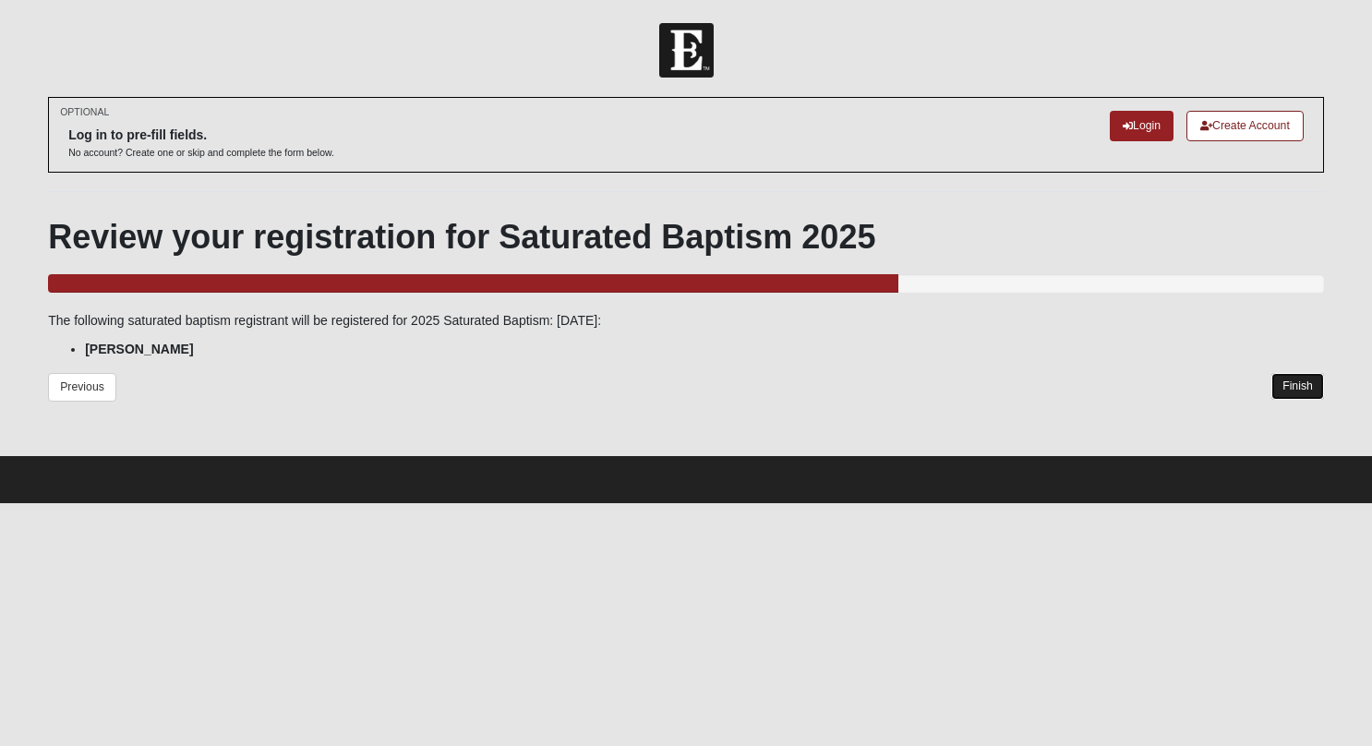
click at [1290, 378] on link "Finish" at bounding box center [1297, 386] width 53 height 27
